Goal: Task Accomplishment & Management: Complete application form

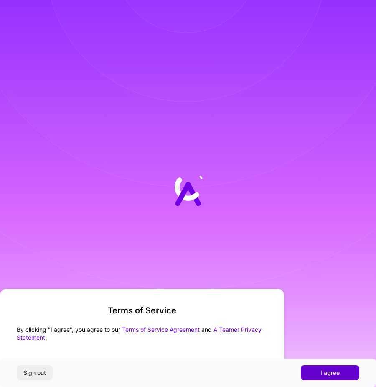
click at [342, 376] on button "I agree" at bounding box center [330, 372] width 59 height 15
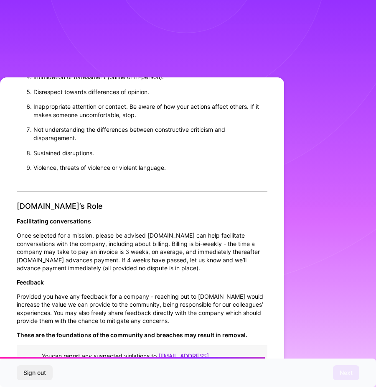
scroll to position [750, 0]
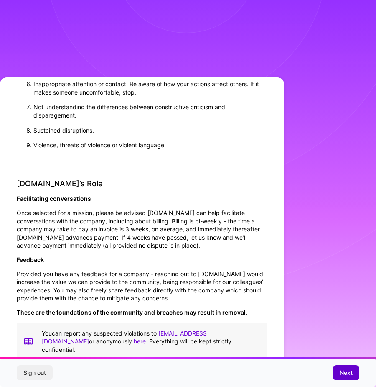
click at [350, 372] on span "Next" at bounding box center [346, 373] width 13 height 8
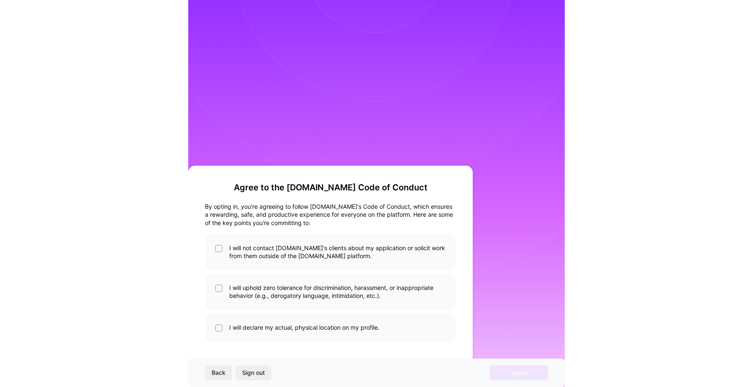
scroll to position [0, 0]
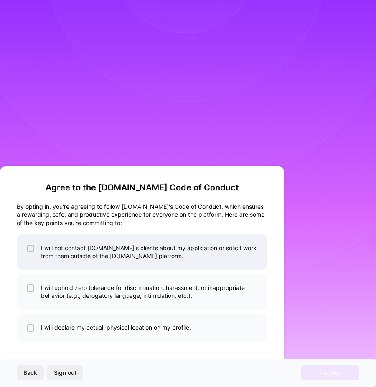
click at [40, 259] on li "I will not contact [DOMAIN_NAME]'s clients about my application or solicit work…" at bounding box center [142, 252] width 251 height 36
checkbox input "true"
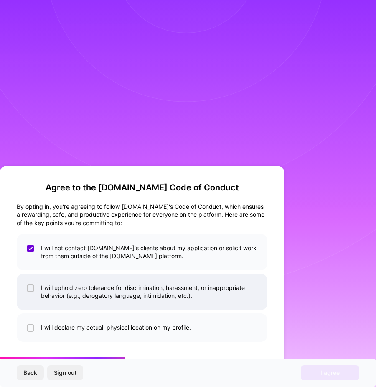
click at [34, 284] on li "I will uphold zero tolerance for discrimination, harassment, or inappropriate b…" at bounding box center [142, 292] width 251 height 36
checkbox input "true"
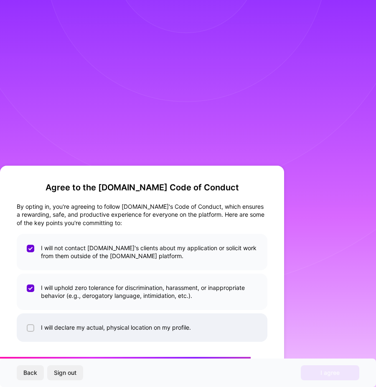
click at [50, 321] on li "I will declare my actual, physical location on my profile." at bounding box center [142, 327] width 251 height 28
checkbox input "true"
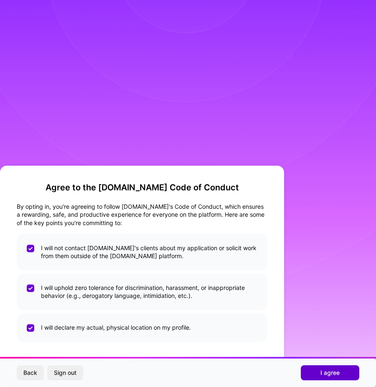
click at [337, 371] on span "I agree" at bounding box center [330, 373] width 19 height 8
